Goal: Transaction & Acquisition: Purchase product/service

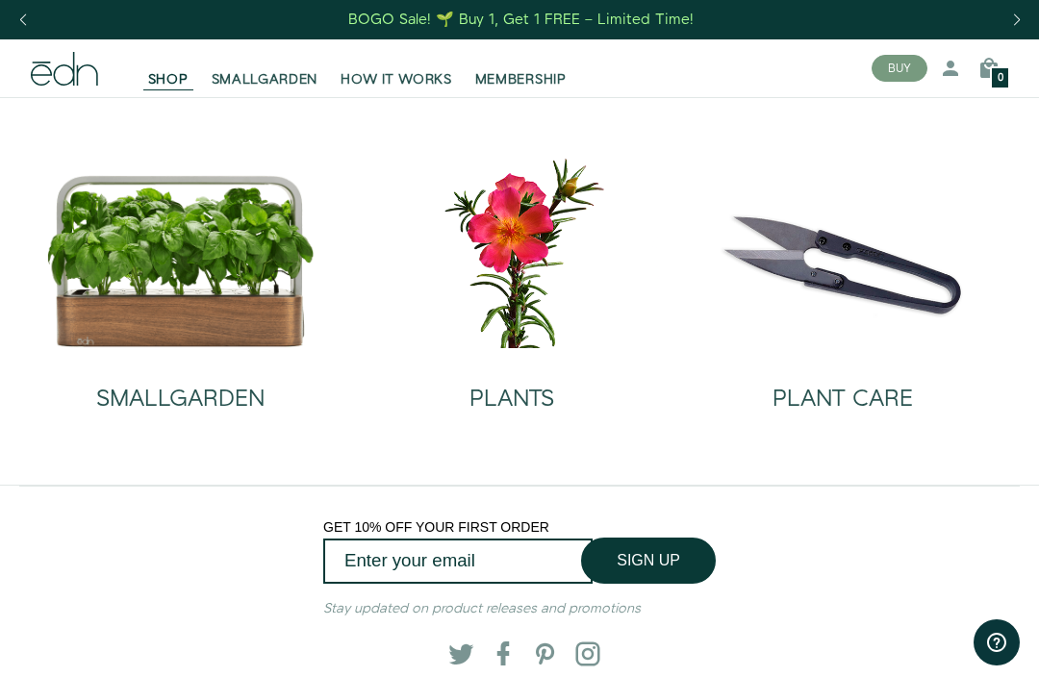
click at [183, 246] on img at bounding box center [181, 260] width 270 height 173
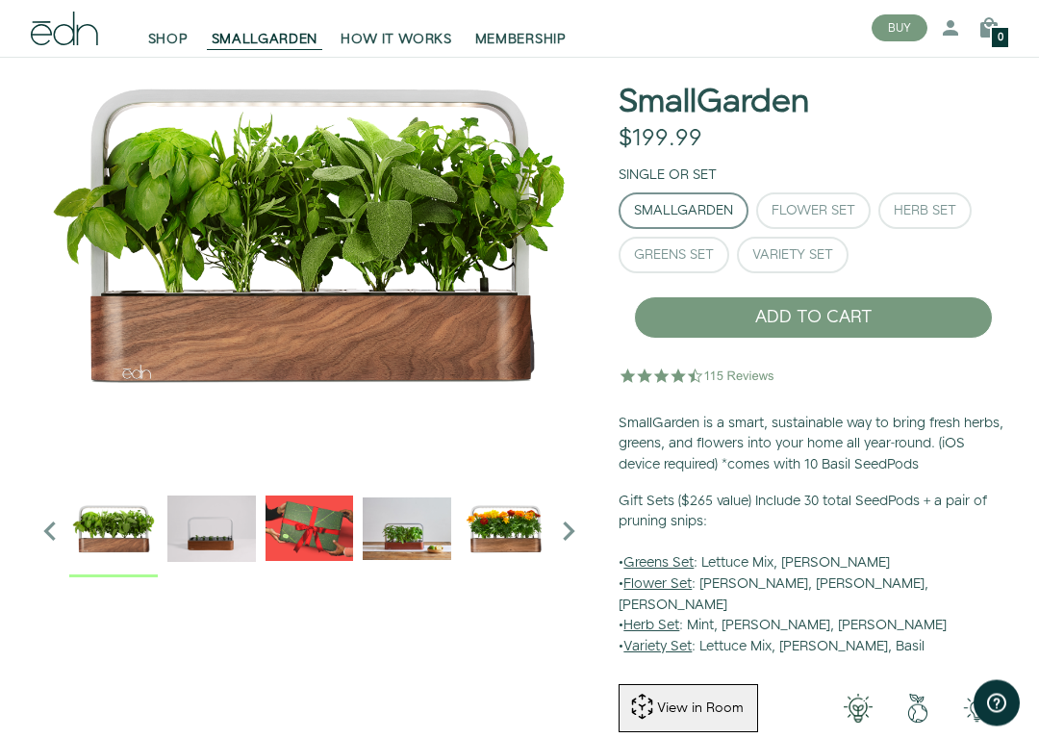
scroll to position [104, 0]
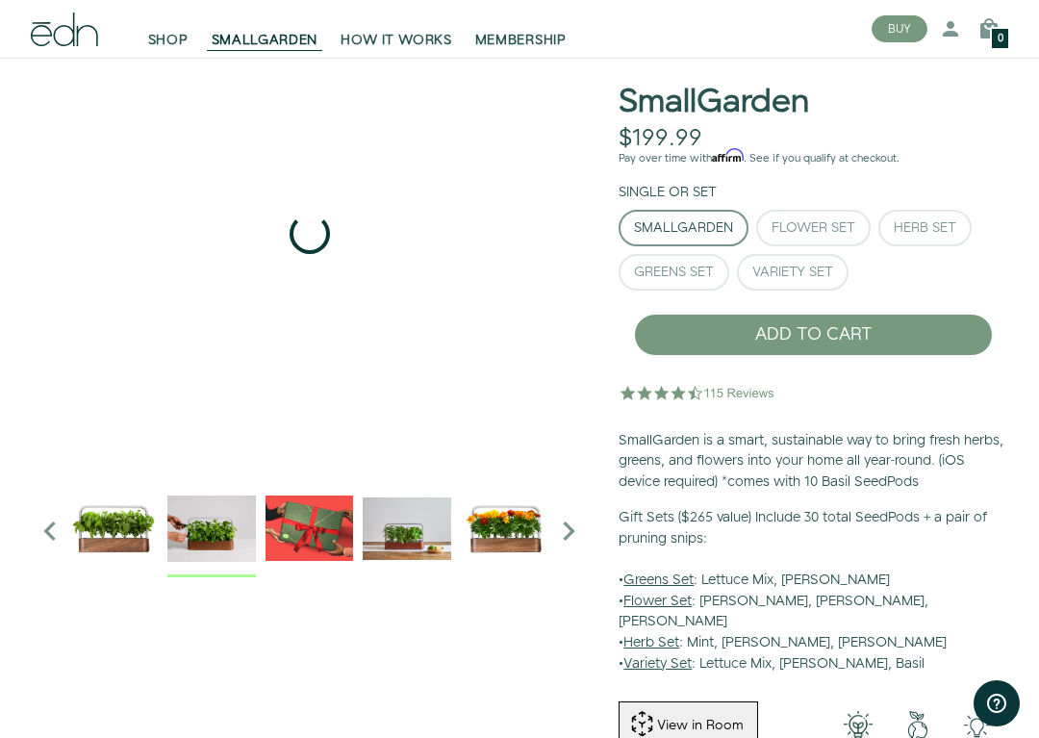
click at [206, 519] on img "2 / 6" at bounding box center [211, 528] width 89 height 89
click at [299, 527] on img "3 / 6" at bounding box center [310, 528] width 89 height 89
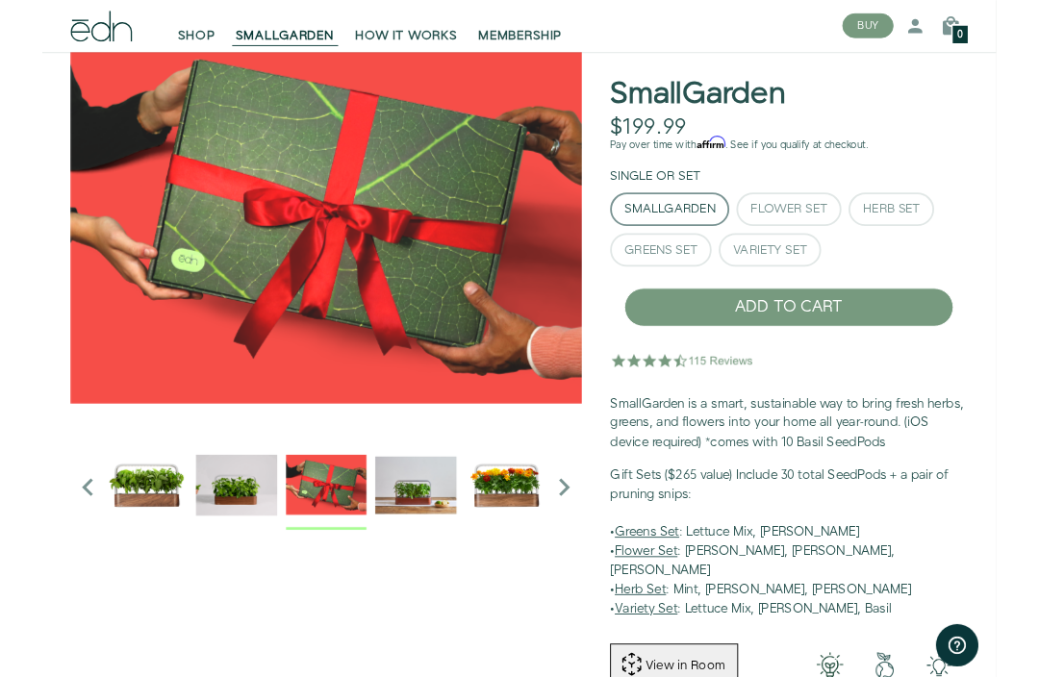
scroll to position [0, 0]
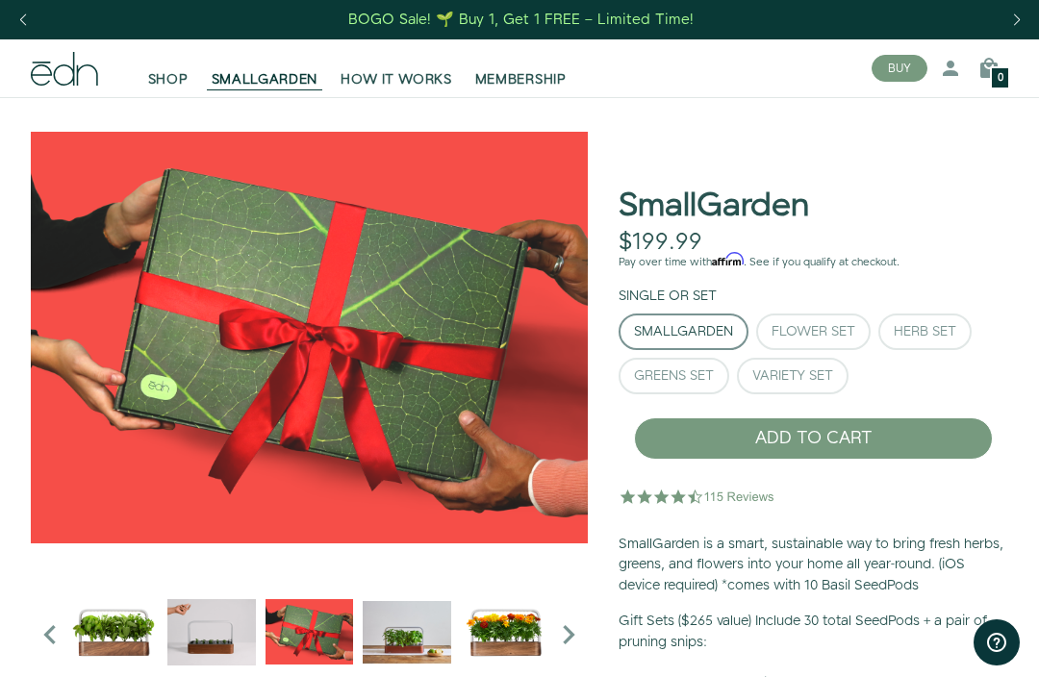
click at [24, 18] on div "Previous slide" at bounding box center [23, 20] width 26 height 42
click at [169, 68] on link "SHOP" at bounding box center [168, 68] width 63 height 42
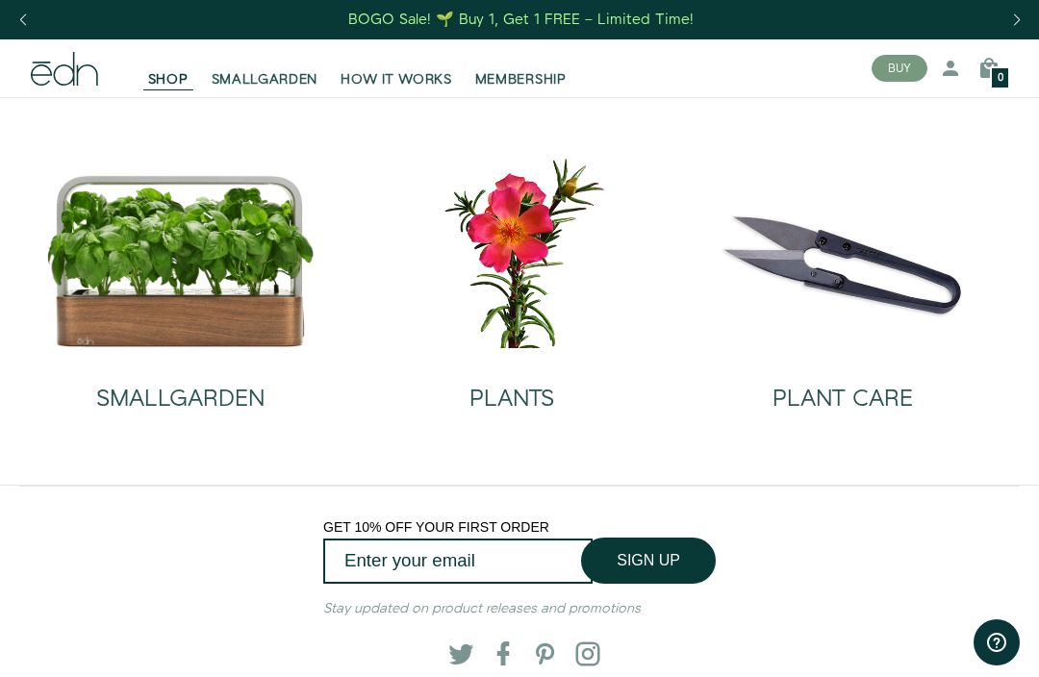
click at [480, 280] on img at bounding box center [512, 251] width 300 height 192
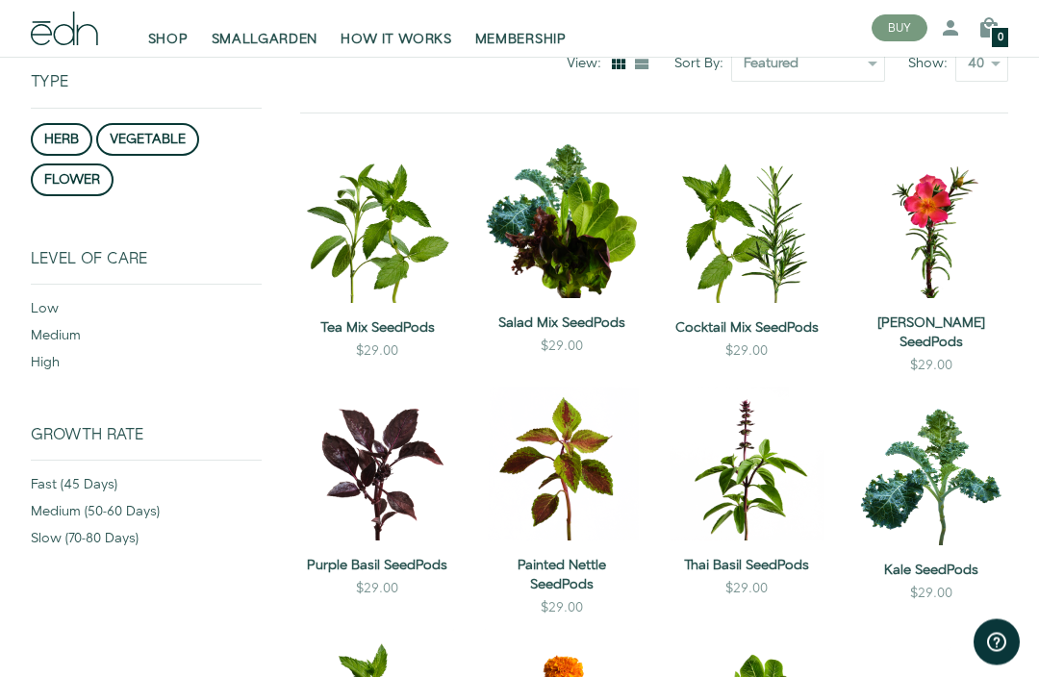
scroll to position [231, 0]
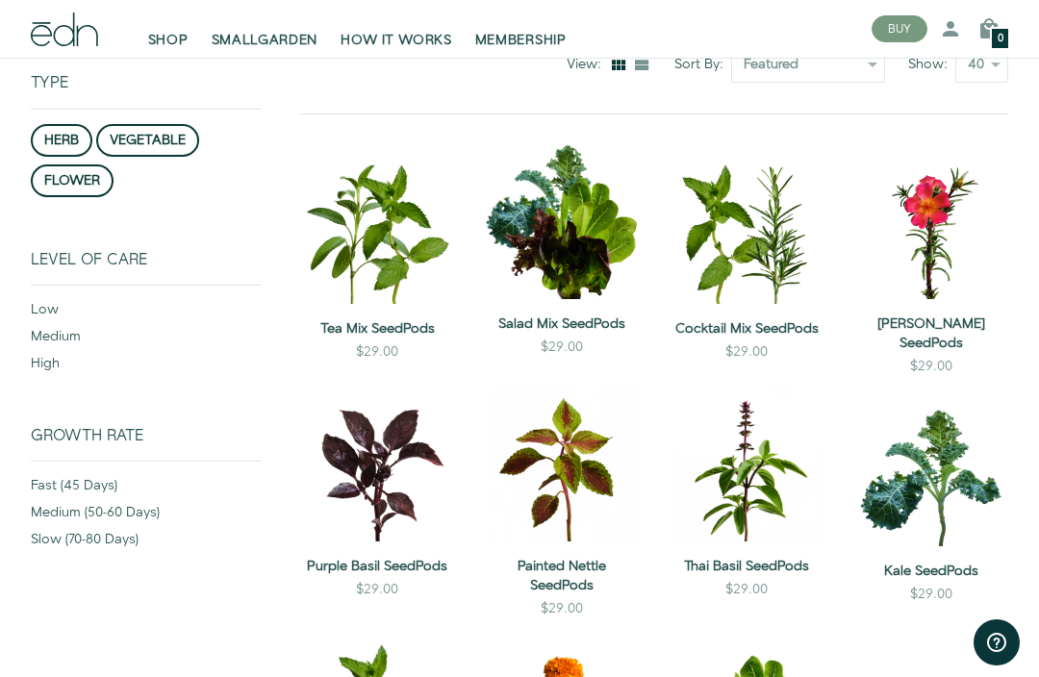
click at [59, 138] on button "herb" at bounding box center [62, 140] width 62 height 33
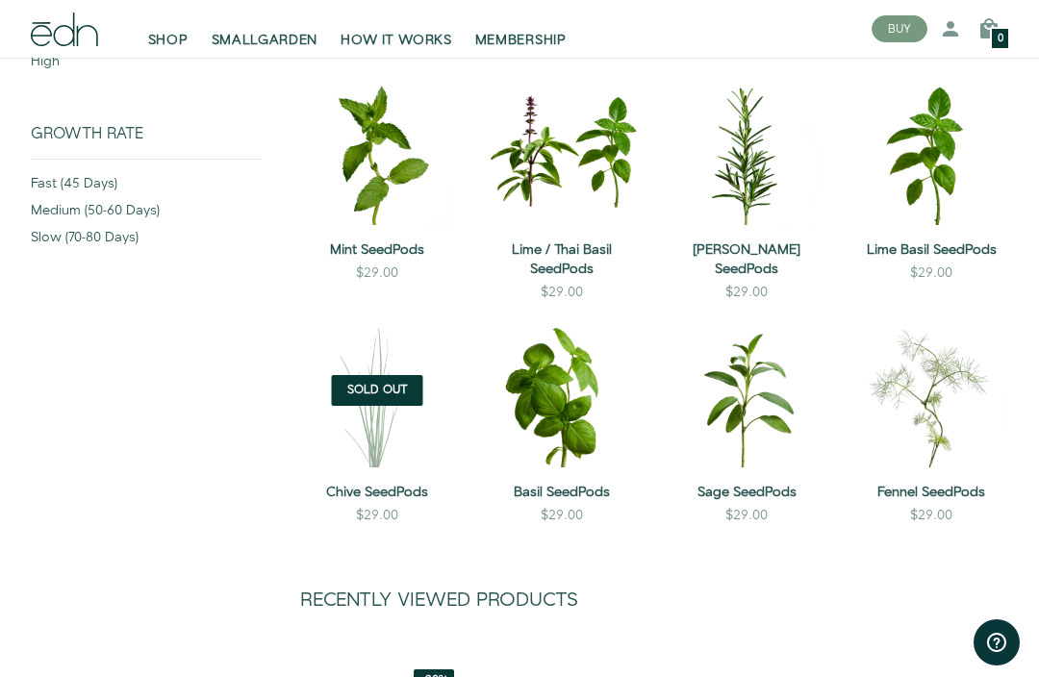
scroll to position [532, 0]
